Goal: Task Accomplishment & Management: Use online tool/utility

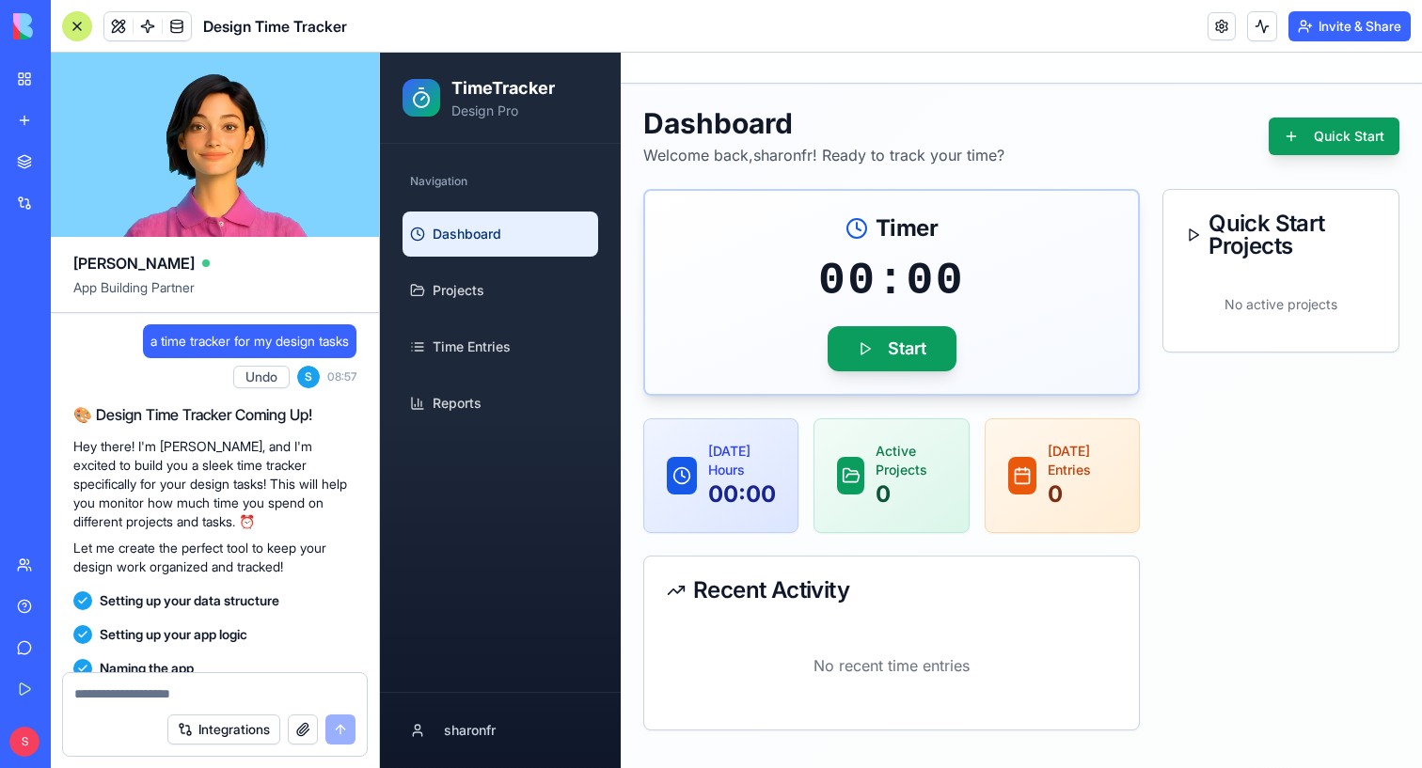
scroll to position [476, 0]
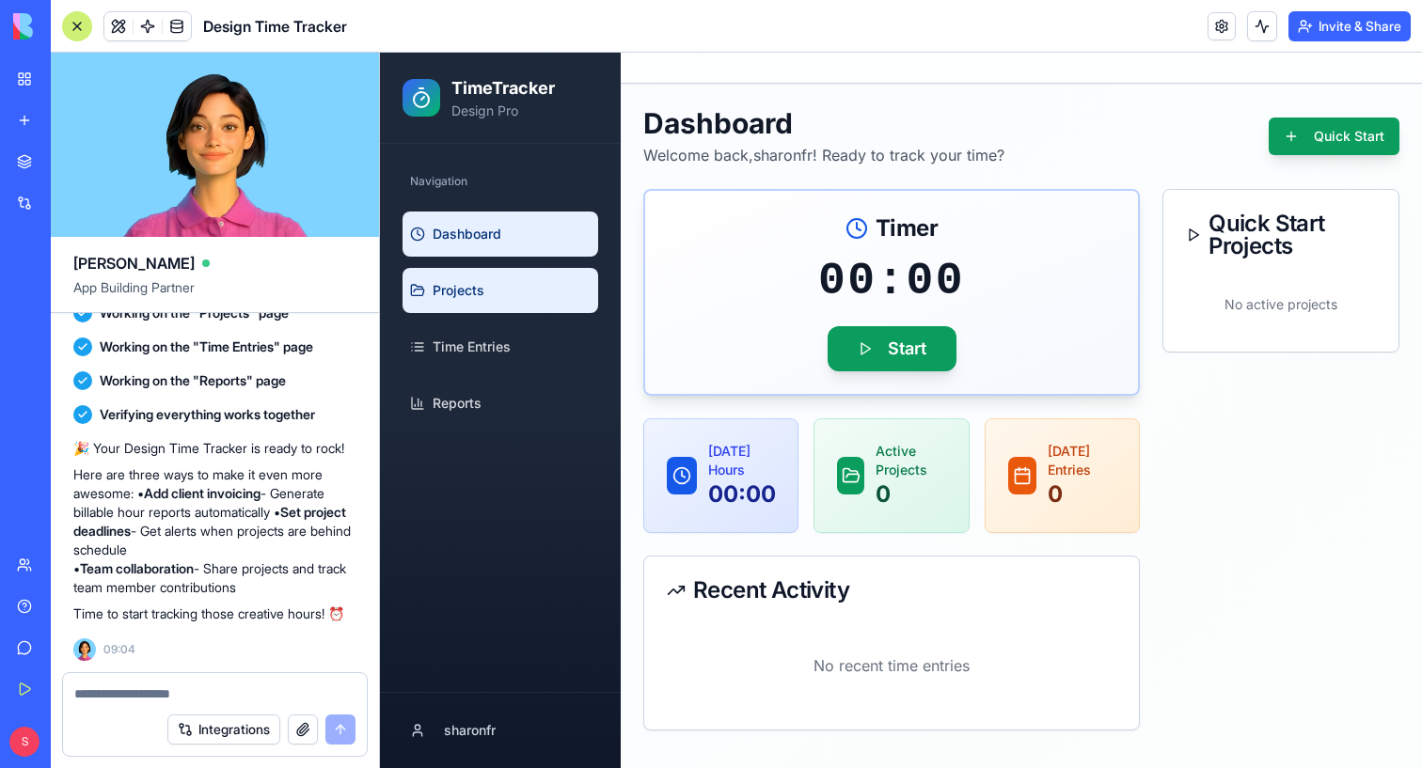
click at [436, 295] on span "Projects" at bounding box center [459, 290] width 52 height 19
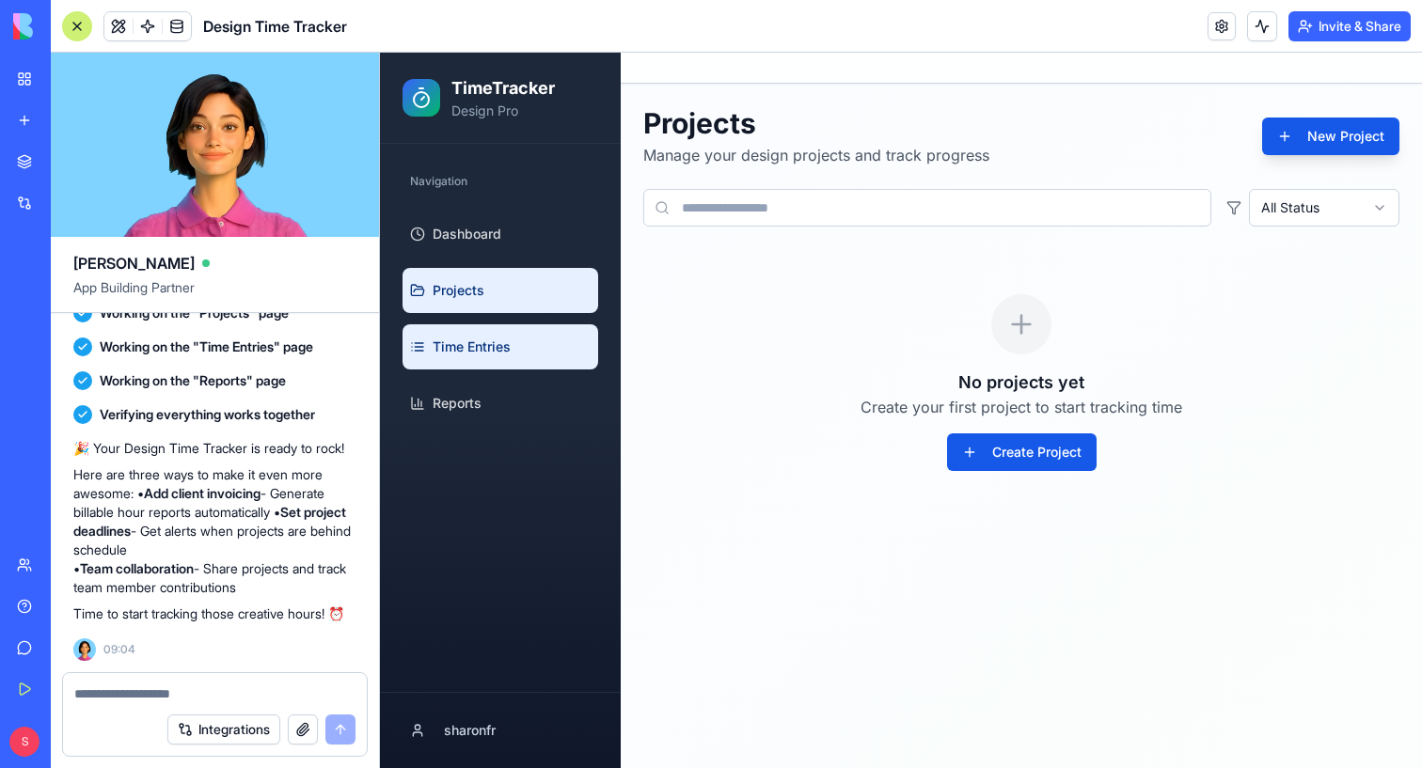
click at [463, 331] on link "Time Entries" at bounding box center [501, 346] width 196 height 45
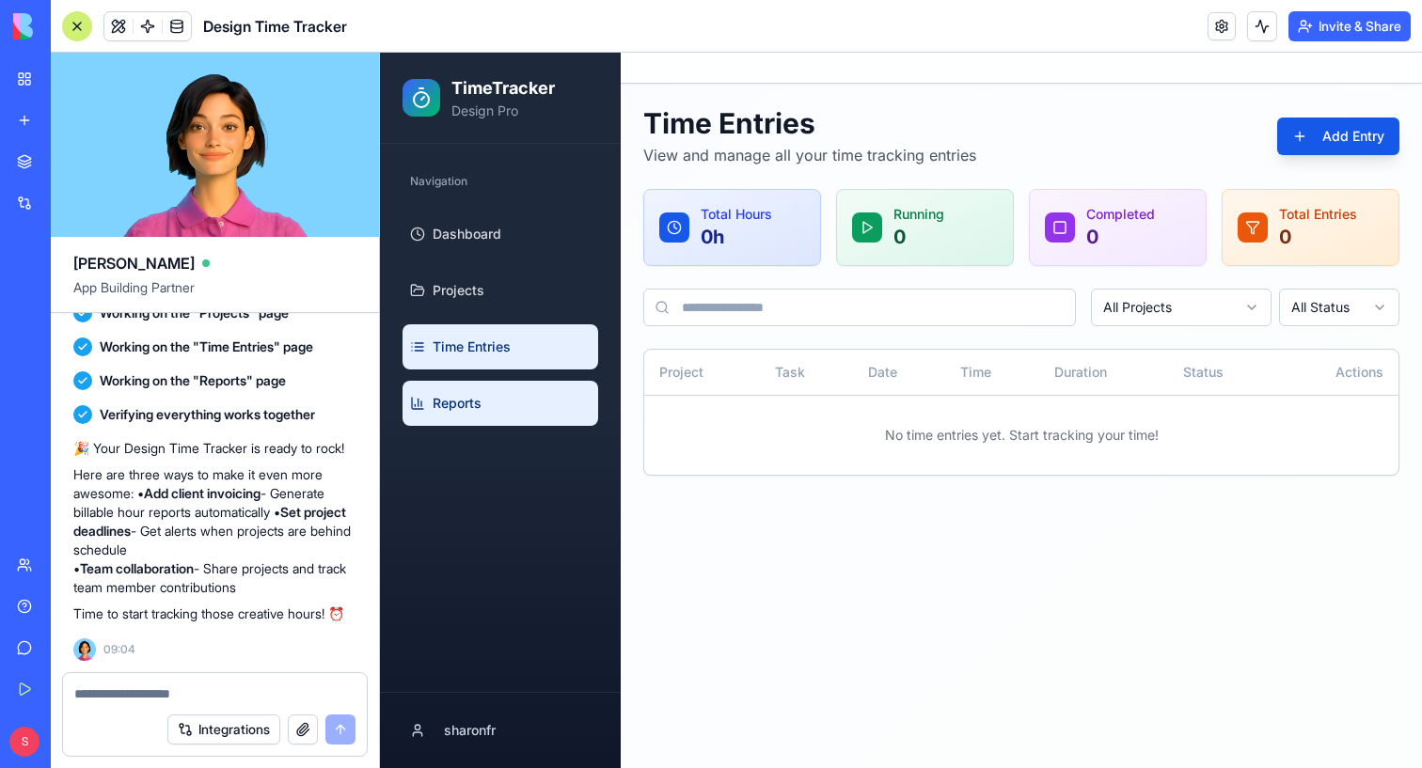
click at [514, 418] on link "Reports" at bounding box center [501, 403] width 196 height 45
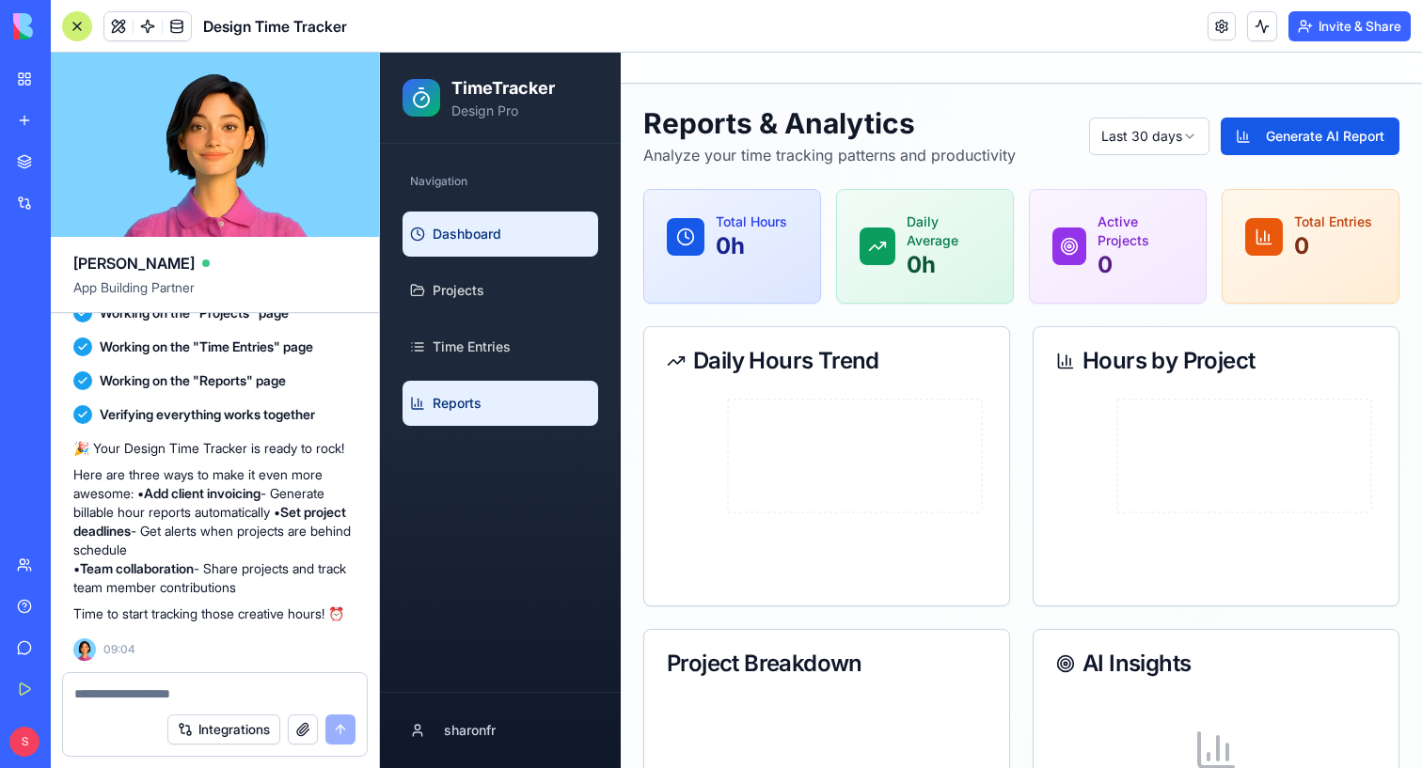
click at [447, 219] on link "Dashboard" at bounding box center [501, 234] width 196 height 45
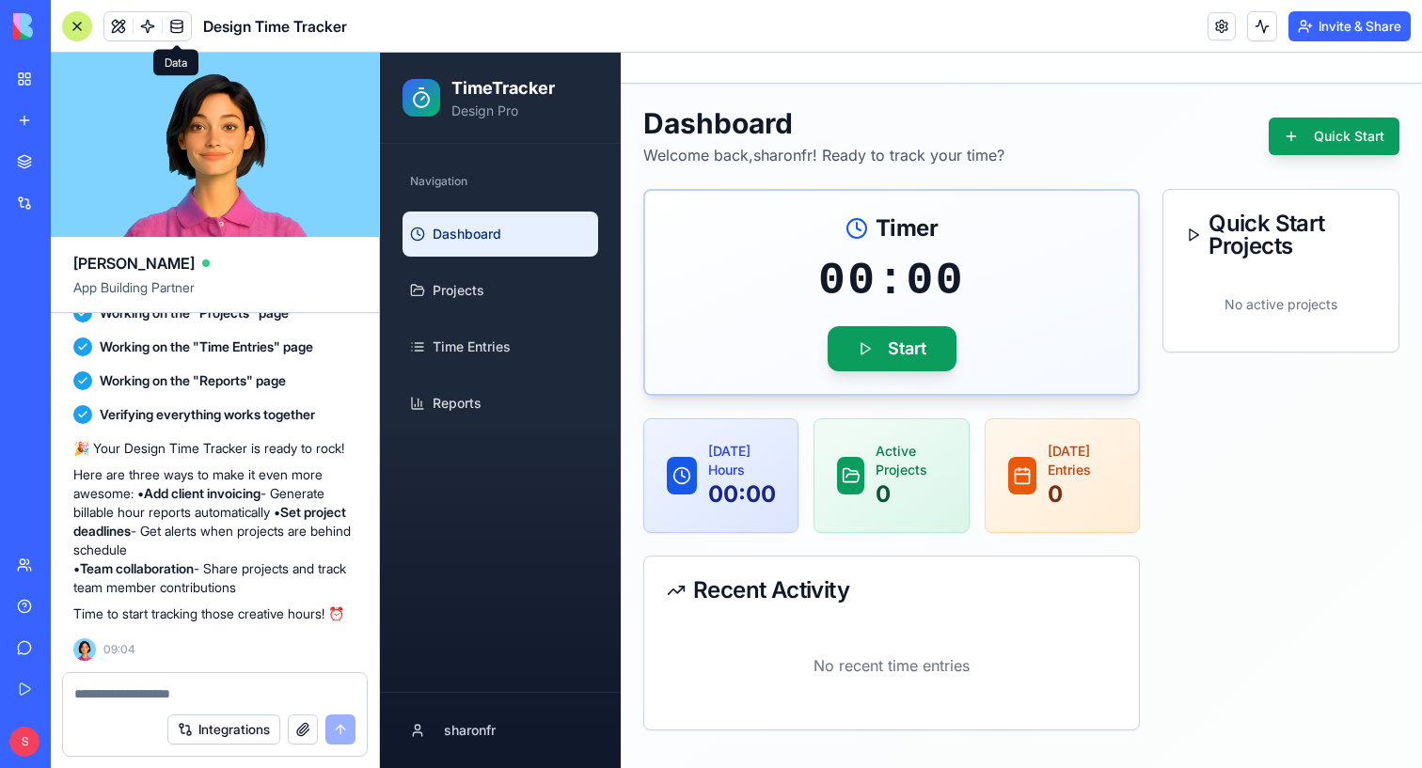
click at [166, 19] on span at bounding box center [176, 26] width 53 height 53
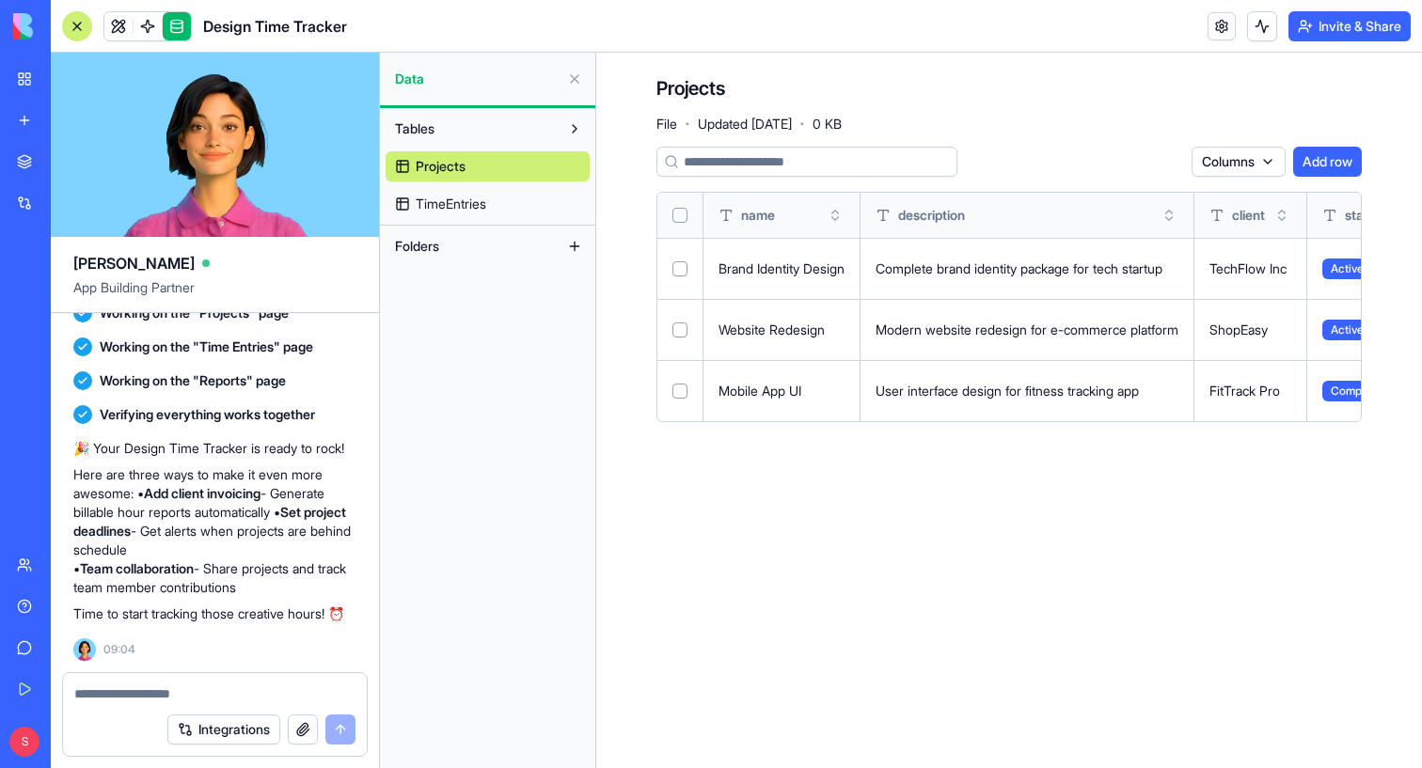
click at [1315, 156] on button "Add row" at bounding box center [1327, 162] width 69 height 30
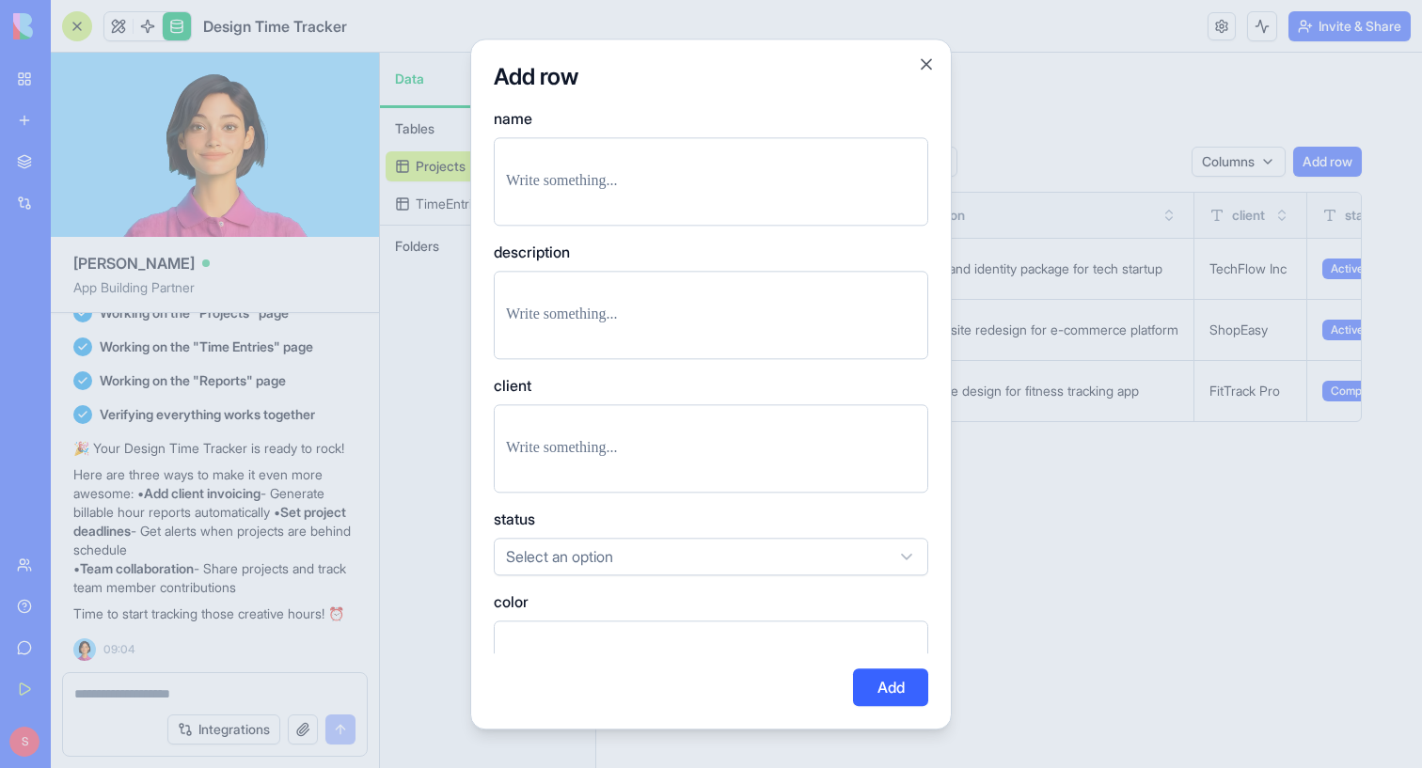
click at [628, 195] on div at bounding box center [711, 181] width 435 height 88
click at [581, 187] on p at bounding box center [711, 181] width 410 height 26
click at [574, 308] on p at bounding box center [711, 315] width 410 height 26
click at [624, 451] on p at bounding box center [711, 448] width 410 height 26
click at [678, 566] on body "BETA My Workspace New app Marketplace Integrations Recent Untitled App AI Logo …" at bounding box center [711, 384] width 1422 height 768
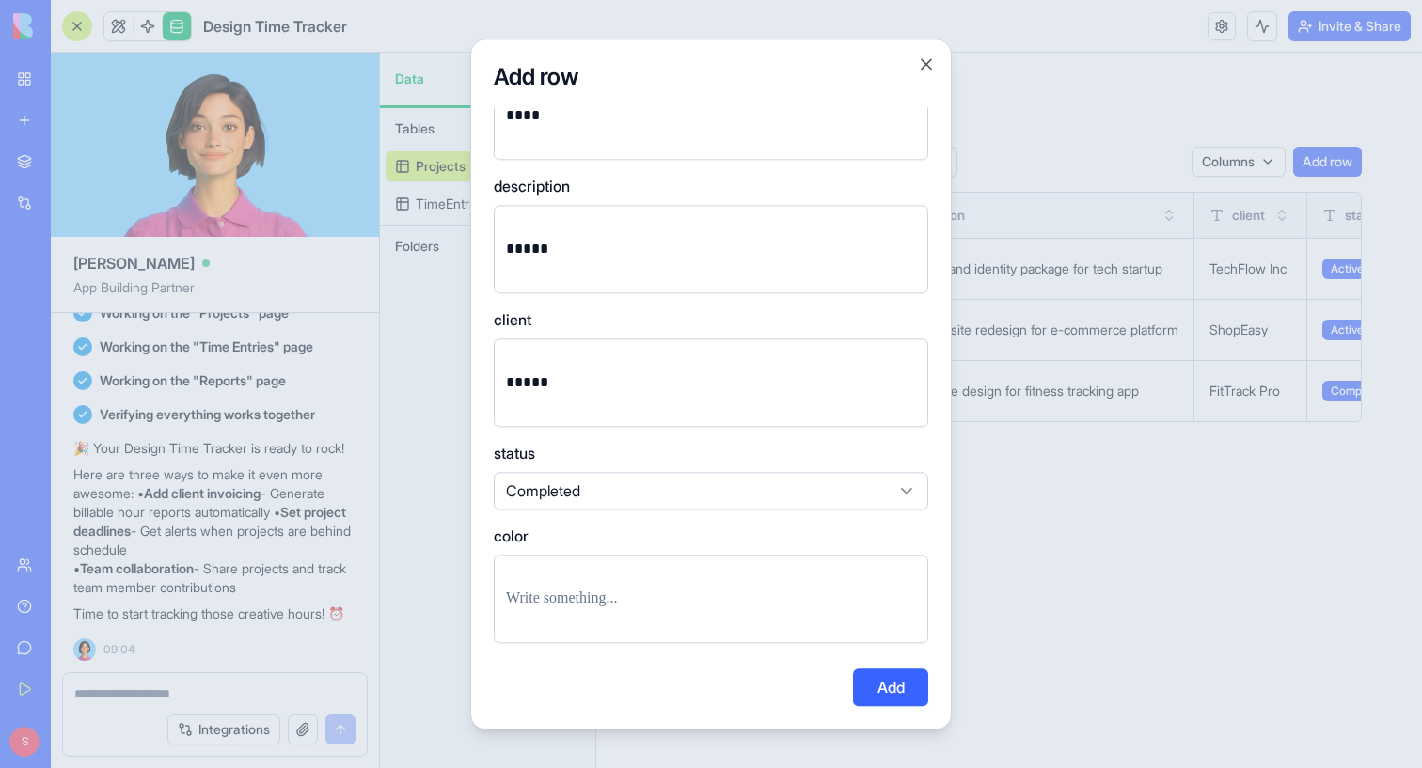
scroll to position [171, 0]
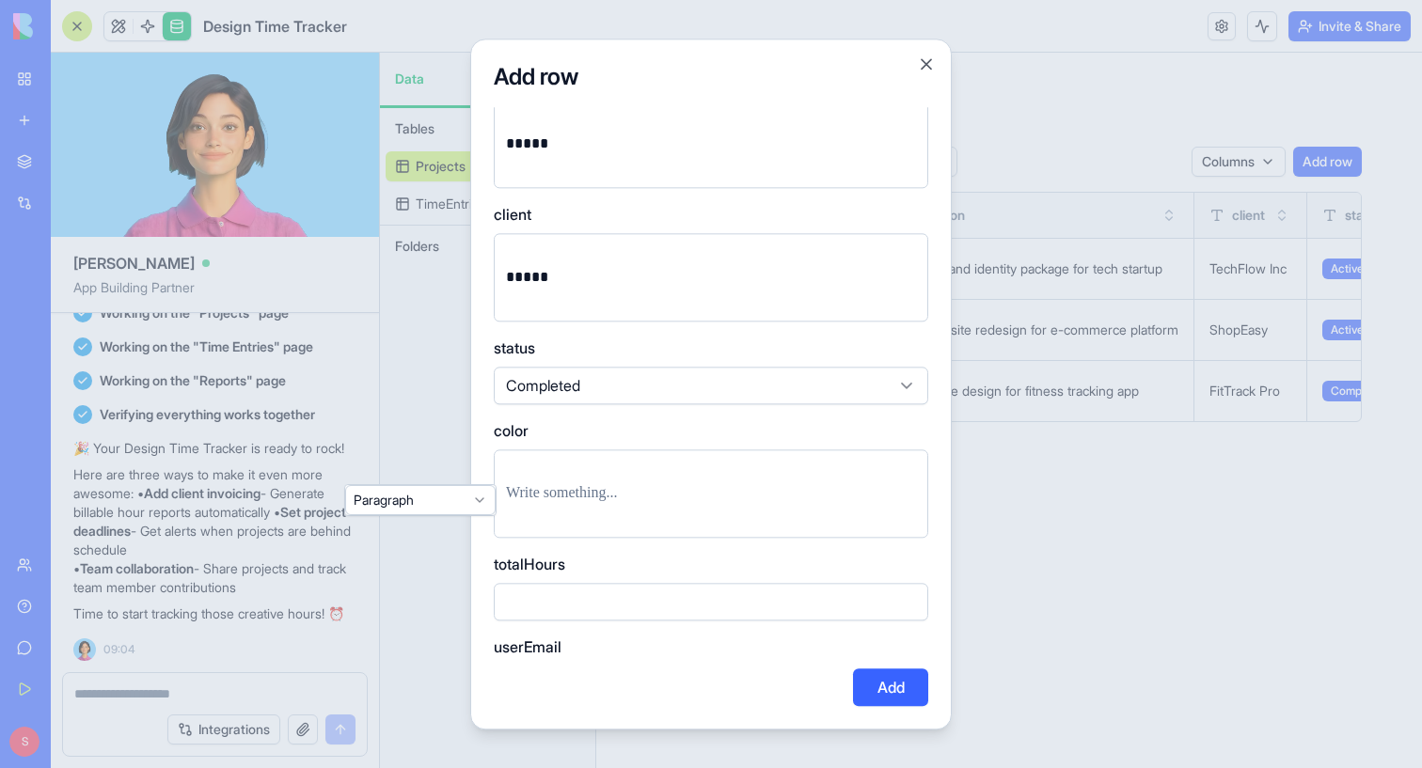
click at [638, 488] on p at bounding box center [711, 494] width 410 height 26
click at [918, 591] on input "number" at bounding box center [711, 602] width 435 height 38
type input "*"
click at [907, 595] on input "*" at bounding box center [711, 602] width 435 height 38
click at [908, 683] on button "Add" at bounding box center [890, 688] width 75 height 38
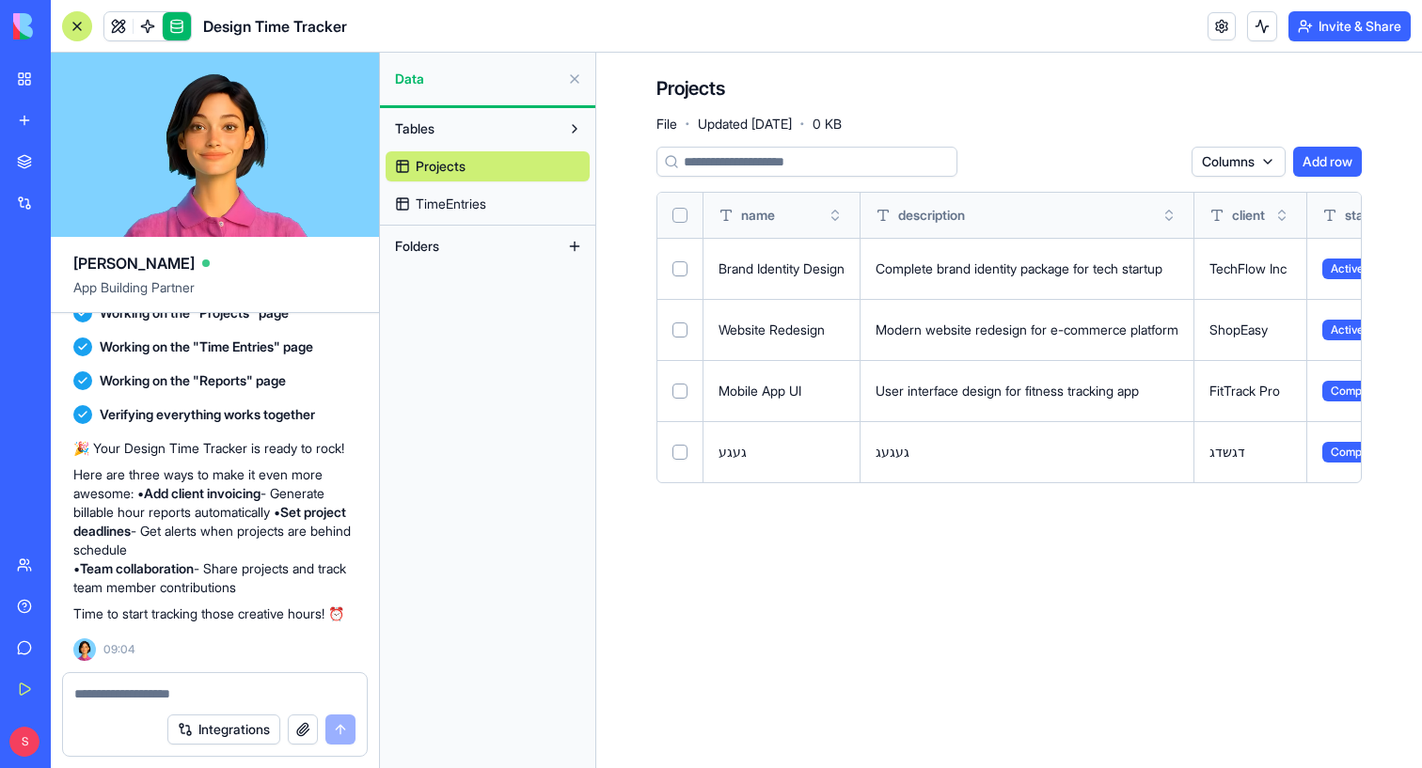
drag, startPoint x: 1225, startPoint y: 537, endPoint x: 1078, endPoint y: 544, distance: 146.9
click at [1098, 544] on main "Projects File · Updated [DATE] · 0 KB Columns Add row name description client s…" at bounding box center [1009, 411] width 826 height 716
click at [150, 16] on span at bounding box center [147, 26] width 53 height 53
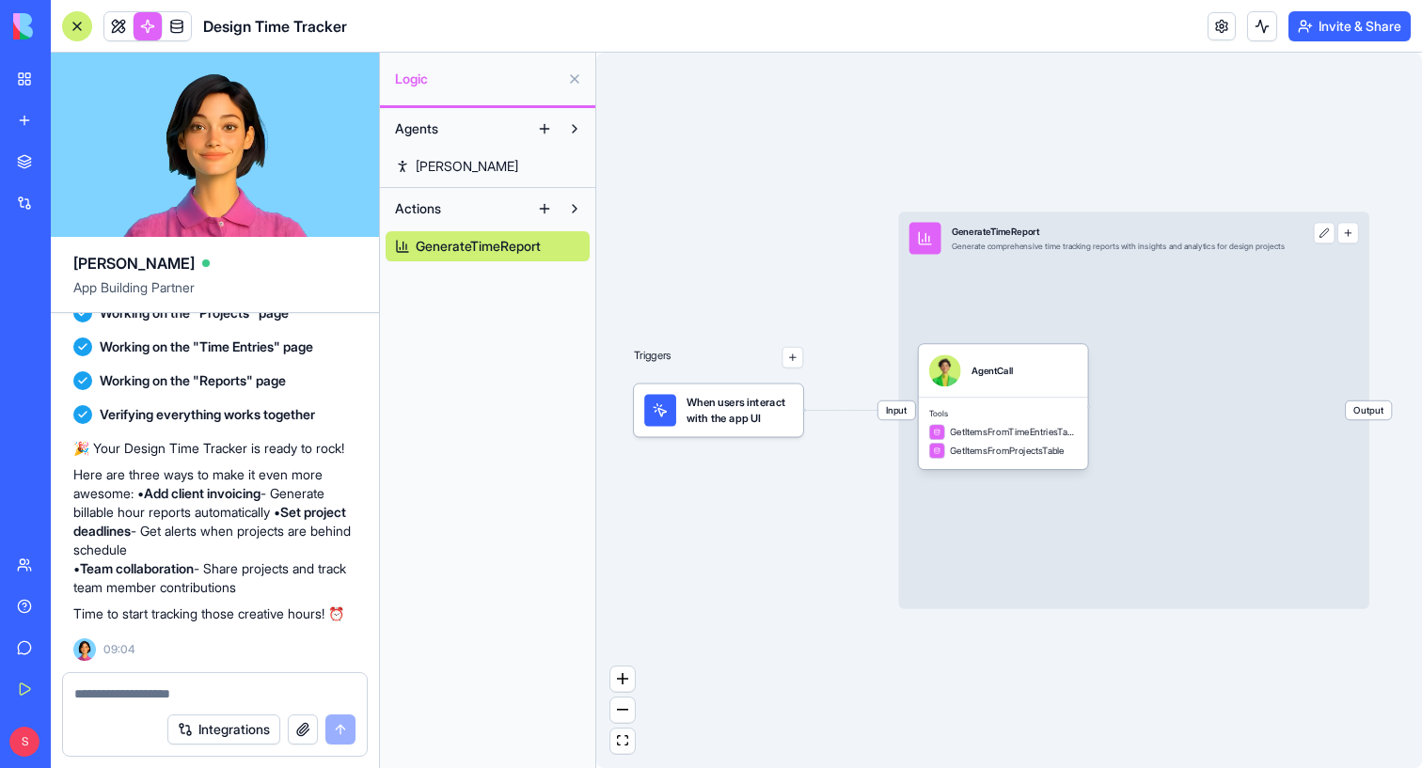
drag, startPoint x: 1100, startPoint y: 656, endPoint x: 721, endPoint y: 649, distance: 379.1
click at [721, 650] on div "Triggers When users interact with the app UI Input GenerateTimeReport Generate …" at bounding box center [1009, 411] width 826 height 716
drag, startPoint x: 1025, startPoint y: 533, endPoint x: 803, endPoint y: 530, distance: 222.0
click at [803, 531] on div "Triggers When users interact with the app UI Input GenerateTimeReport Generate …" at bounding box center [1009, 411] width 826 height 716
click at [1386, 414] on span "Output" at bounding box center [1369, 411] width 46 height 19
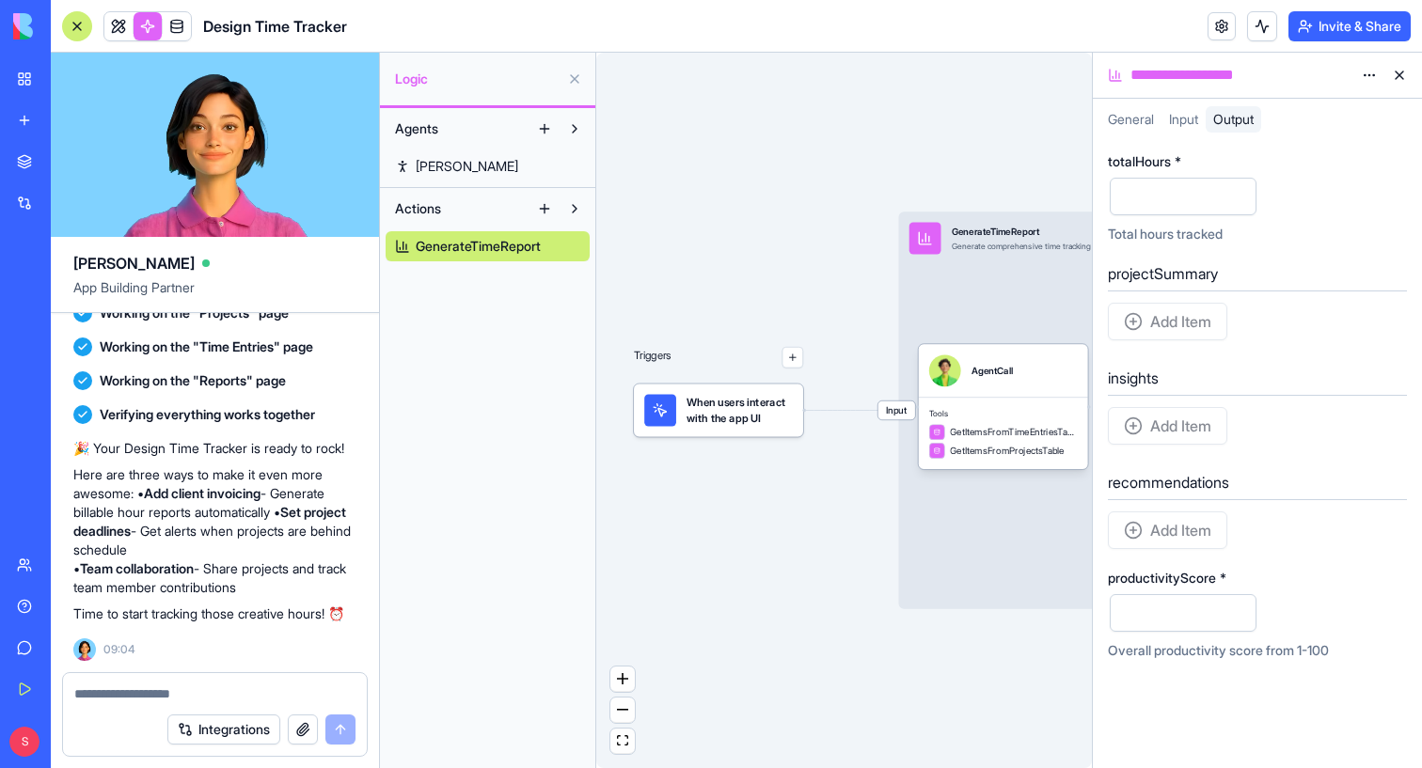
click at [1400, 75] on button at bounding box center [1399, 75] width 30 height 30
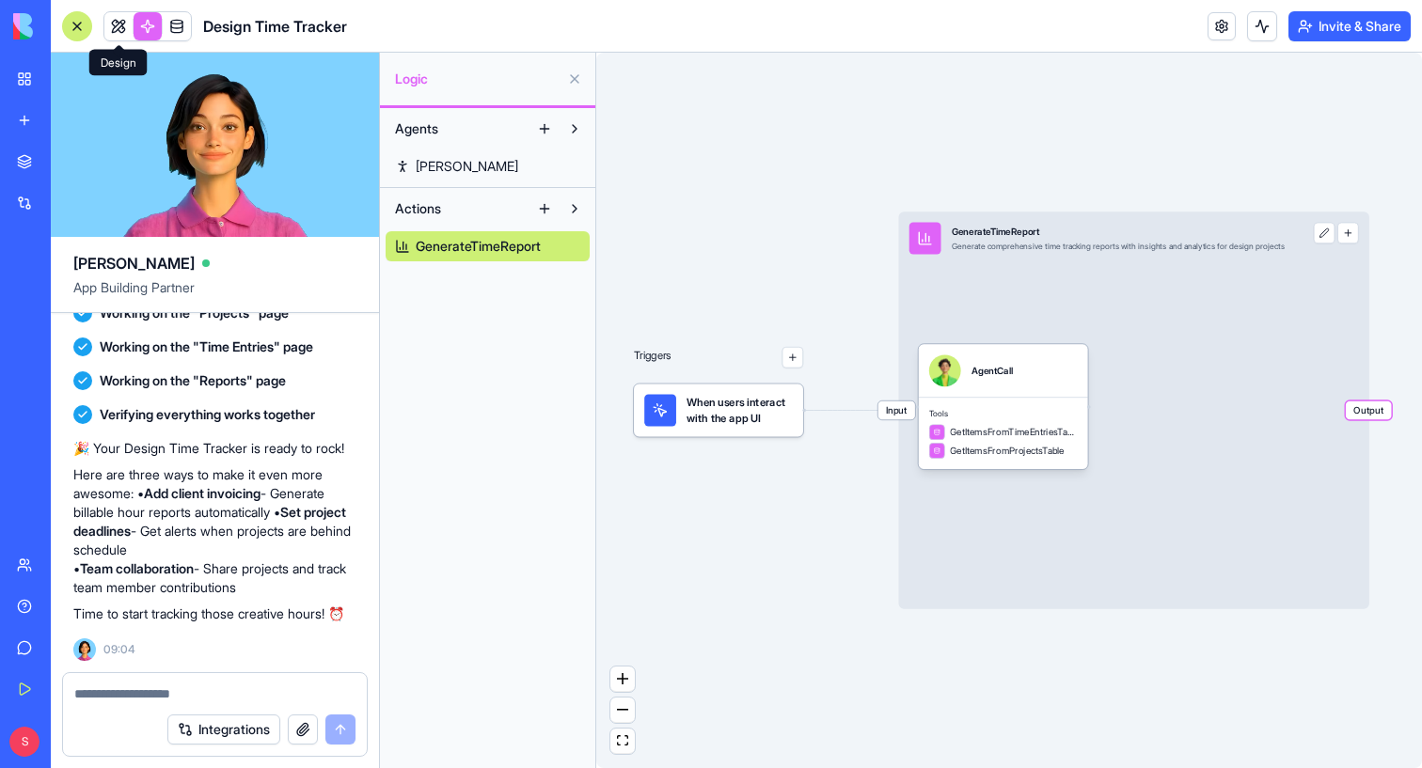
click at [134, 19] on link at bounding box center [148, 26] width 28 height 28
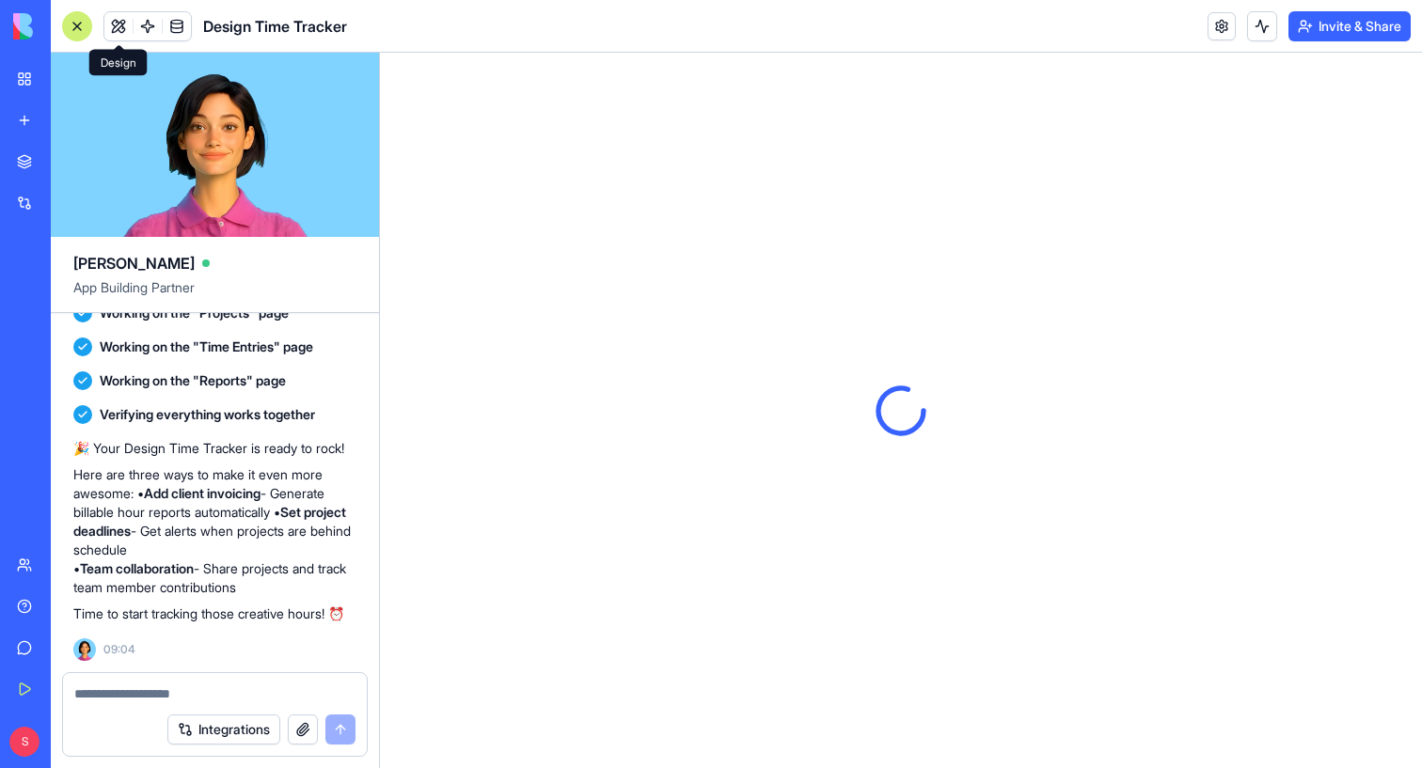
click at [124, 19] on button at bounding box center [118, 26] width 28 height 28
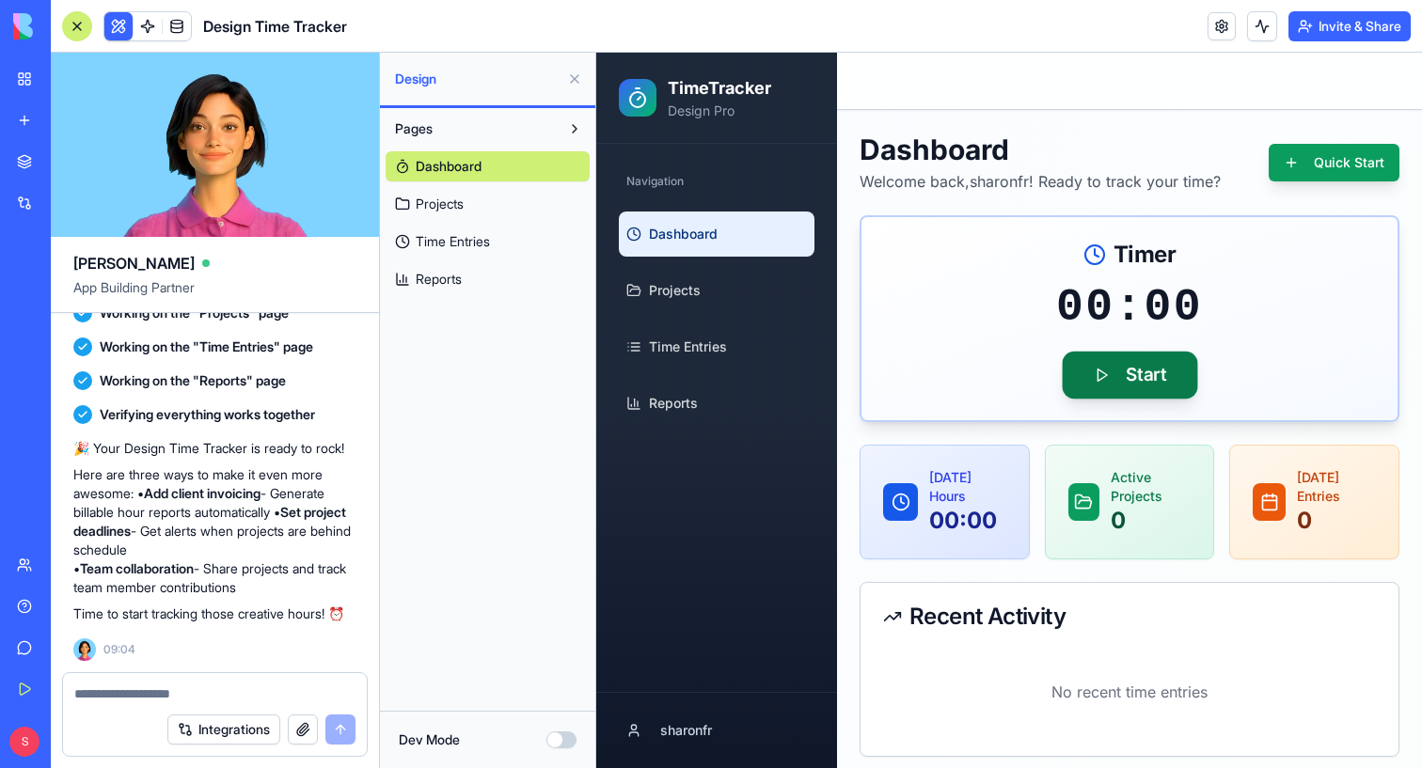
click at [1159, 372] on button "Start" at bounding box center [1129, 375] width 135 height 47
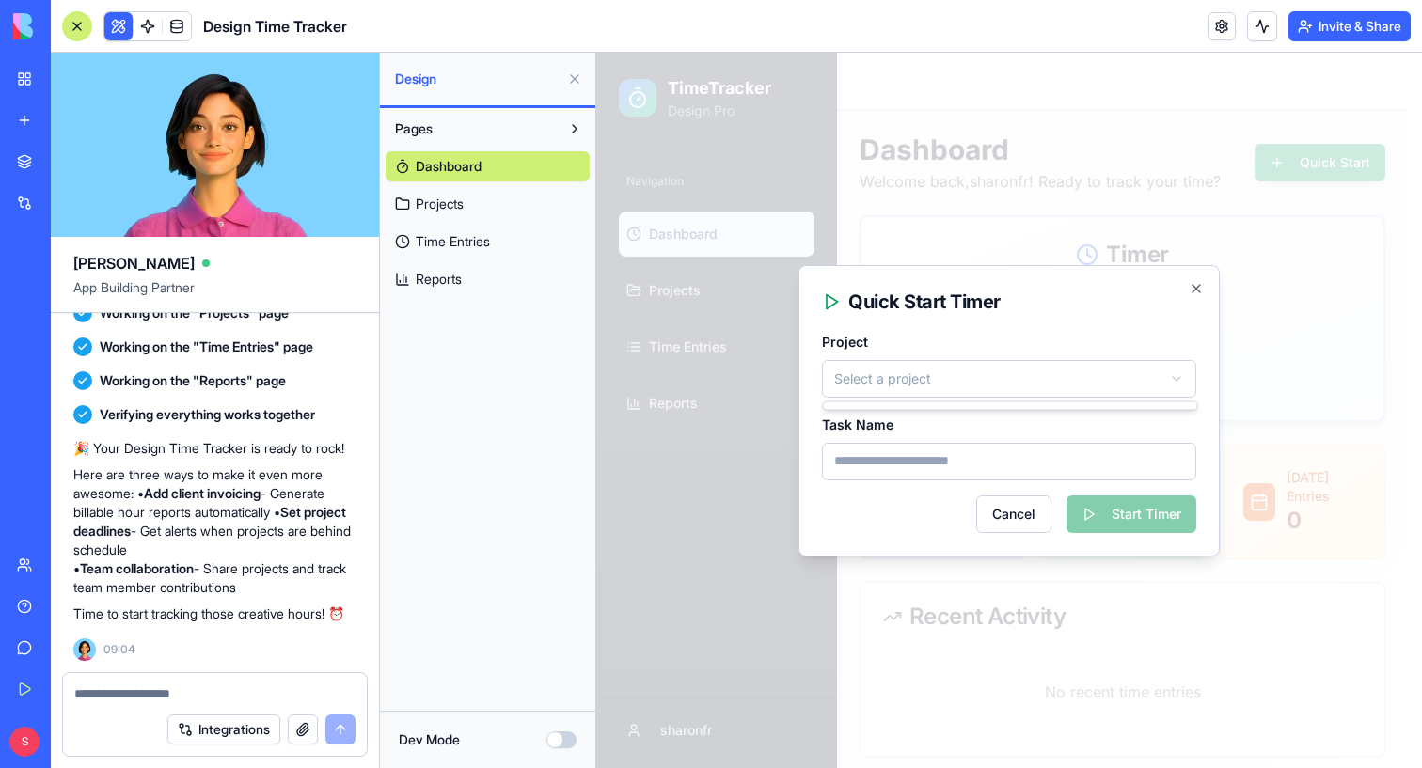
click at [895, 387] on body "TimeTracker Design Pro Navigation Dashboard Projects Time Entries Reports sharo…" at bounding box center [1002, 498] width 812 height 891
click at [905, 408] on div at bounding box center [1010, 407] width 374 height 8
click at [899, 495] on body "TimeTracker Design Pro Navigation Dashboard Projects Time Entries Reports sharo…" at bounding box center [1002, 498] width 812 height 891
click at [984, 511] on button "Cancel" at bounding box center [1013, 515] width 75 height 38
